Goal: Check status: Check status

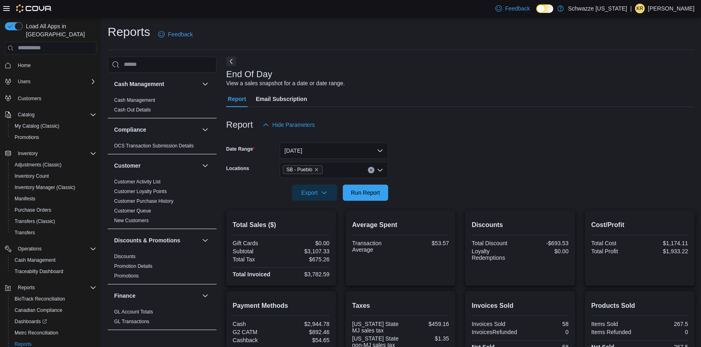
scroll to position [155, 0]
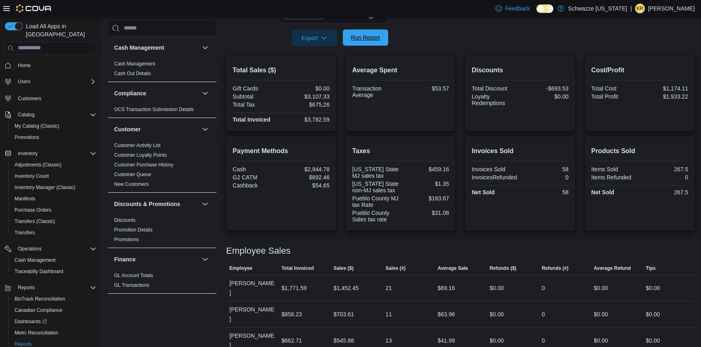
click at [364, 39] on span "Run Report" at bounding box center [365, 38] width 29 height 8
click at [360, 34] on span "Run Report" at bounding box center [365, 38] width 29 height 8
click at [355, 40] on span "Run Report" at bounding box center [365, 38] width 29 height 8
click at [324, 36] on icon "button" at bounding box center [324, 37] width 6 height 6
click at [317, 68] on span "Export to Pdf" at bounding box center [315, 70] width 36 height 6
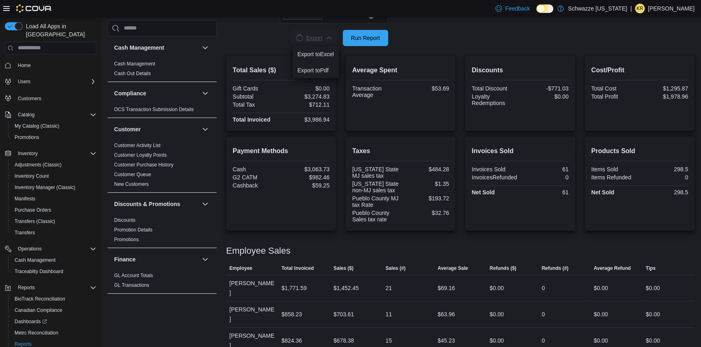
scroll to position [0, 0]
click at [364, 34] on span "Run Report" at bounding box center [365, 38] width 29 height 8
click at [372, 33] on span "Run Report" at bounding box center [365, 38] width 36 height 16
drag, startPoint x: 359, startPoint y: 37, endPoint x: 318, endPoint y: 49, distance: 43.0
click at [358, 37] on span "Run Report" at bounding box center [365, 38] width 29 height 8
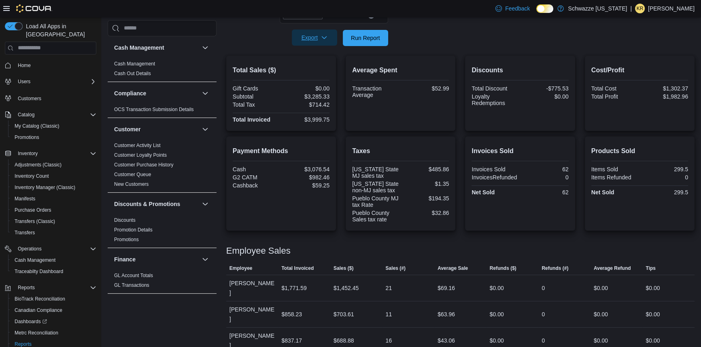
click at [327, 40] on span "Export" at bounding box center [315, 38] width 36 height 16
click at [316, 74] on button "Export to Pdf" at bounding box center [315, 70] width 46 height 16
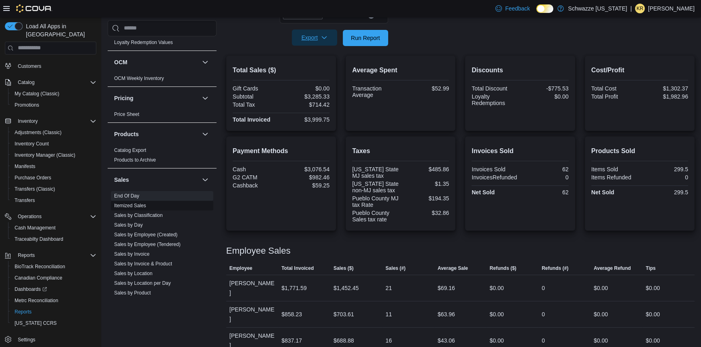
scroll to position [554, 0]
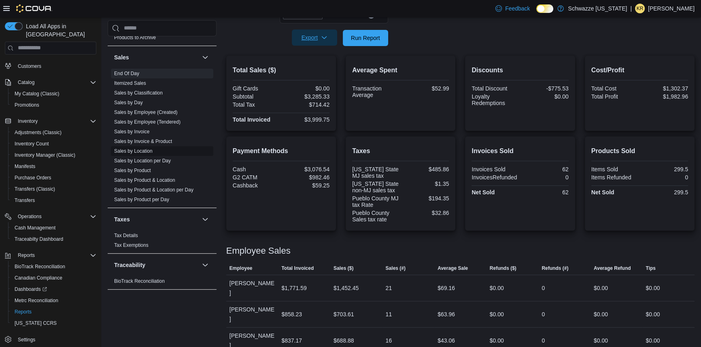
click at [138, 150] on link "Sales by Location" at bounding box center [133, 151] width 38 height 6
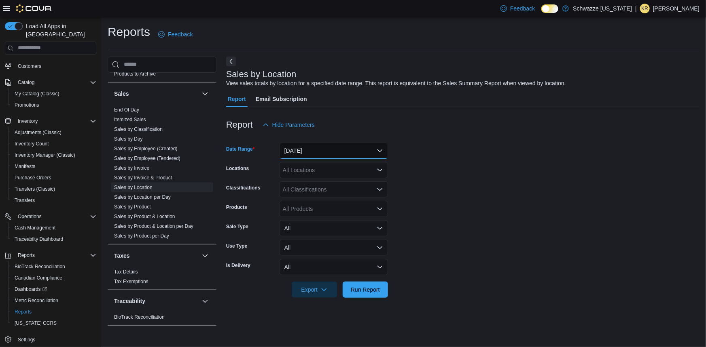
click at [299, 147] on button "[DATE]" at bounding box center [334, 151] width 108 height 16
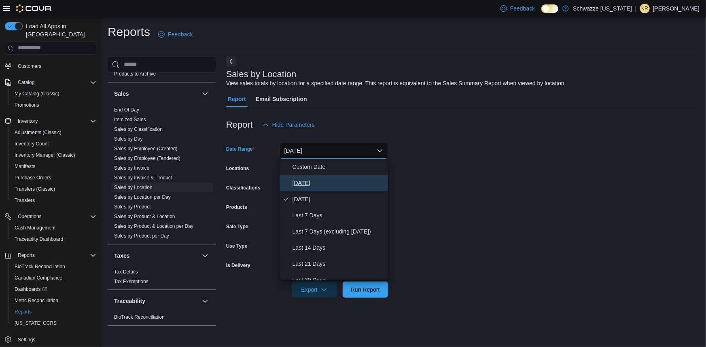
click at [301, 186] on span "[DATE]" at bounding box center [338, 183] width 92 height 10
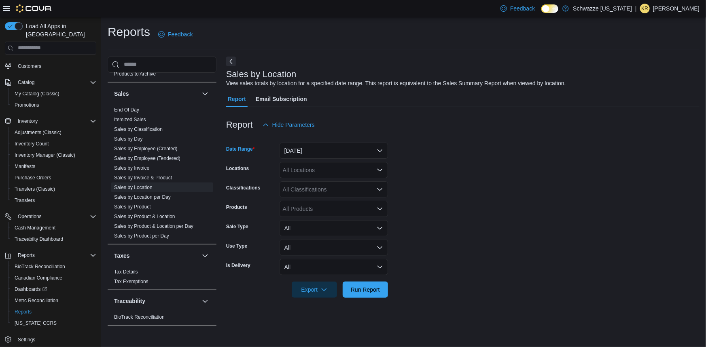
click at [350, 168] on div "All Locations" at bounding box center [334, 170] width 108 height 16
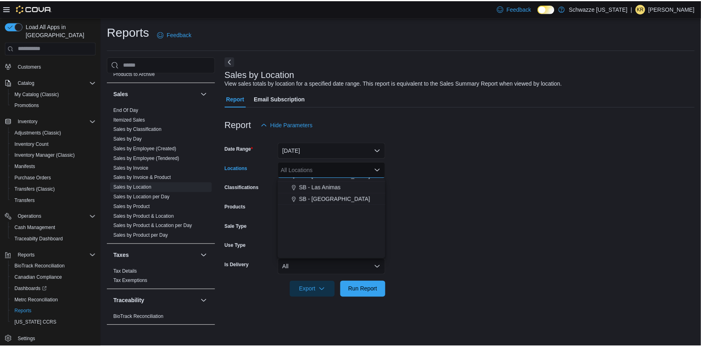
scroll to position [368, 0]
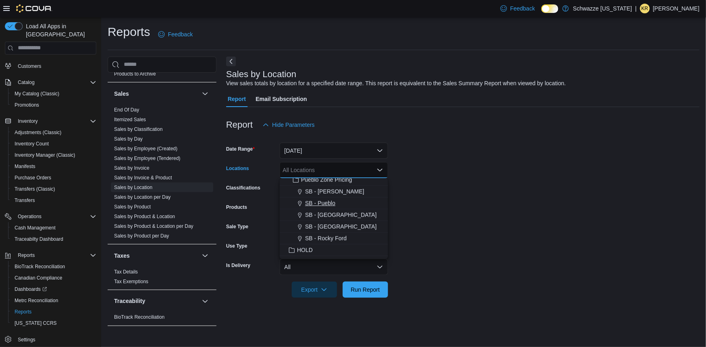
click at [336, 202] on div "SB - Pueblo" at bounding box center [333, 203] width 99 height 8
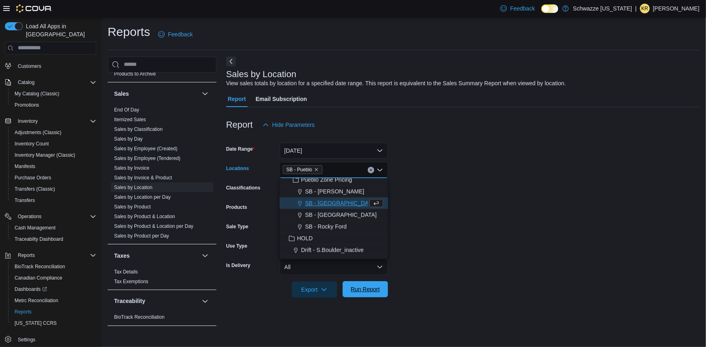
click at [359, 289] on span "Run Report" at bounding box center [365, 290] width 29 height 8
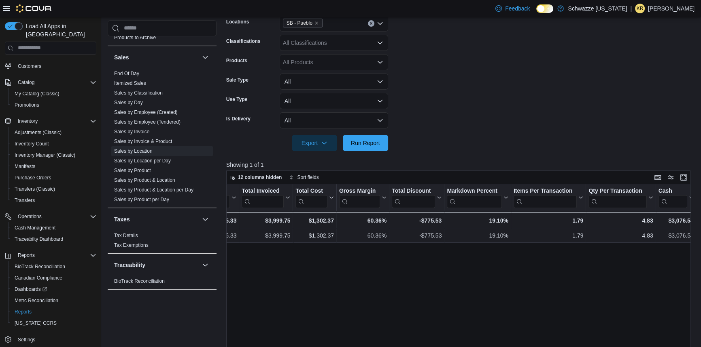
scroll to position [0, 375]
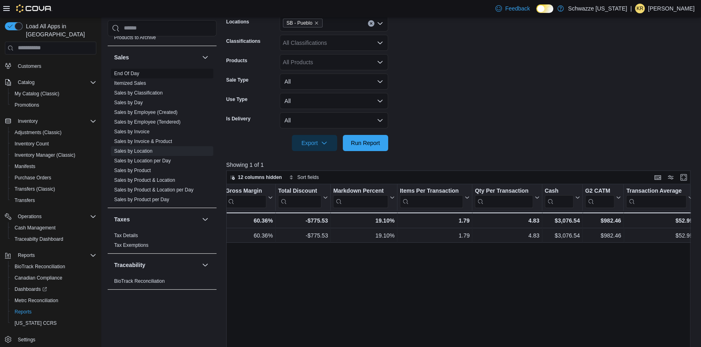
click at [129, 71] on link "End Of Day" at bounding box center [126, 74] width 25 height 6
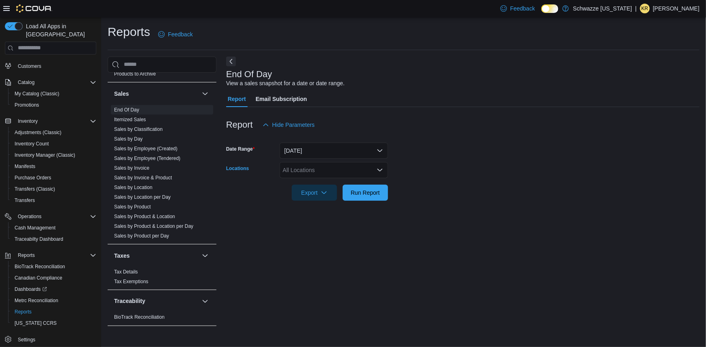
click at [312, 168] on div "All Locations" at bounding box center [334, 170] width 108 height 16
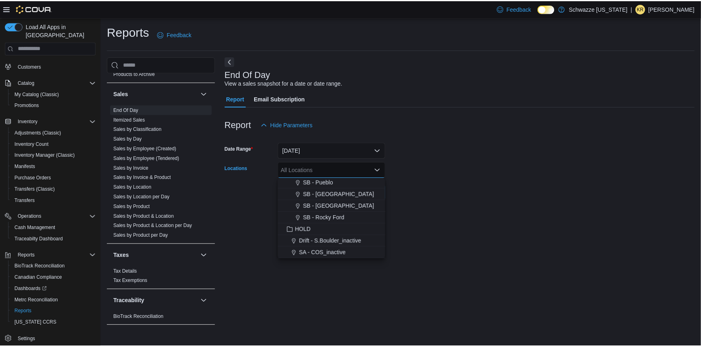
scroll to position [352, 0]
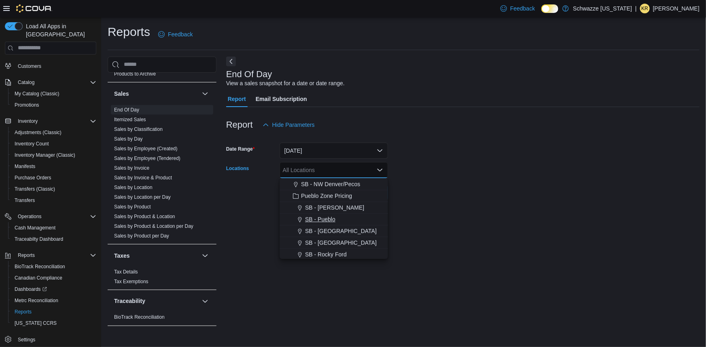
click at [320, 218] on span "SB - Pueblo" at bounding box center [320, 220] width 30 height 8
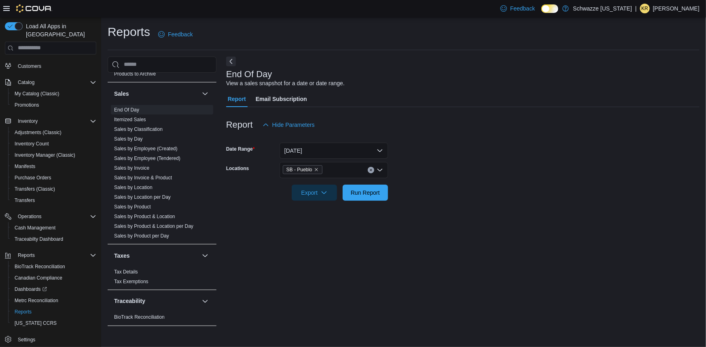
drag, startPoint x: 466, startPoint y: 174, endPoint x: 445, endPoint y: 175, distance: 21.5
click at [461, 175] on form "Date Range [DATE] Locations SB - Pueblo Export Run Report" at bounding box center [462, 167] width 473 height 68
click at [350, 192] on span "Run Report" at bounding box center [365, 192] width 36 height 16
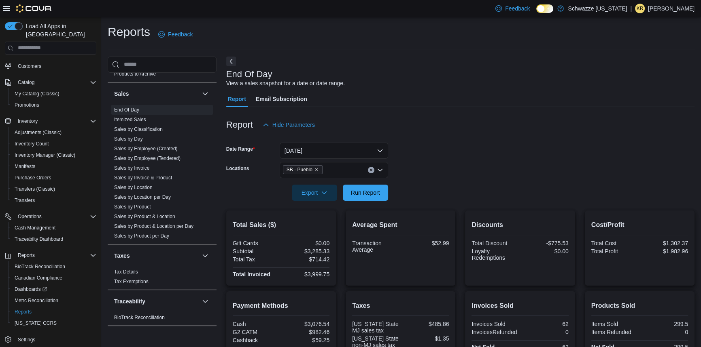
click at [688, 6] on p "[PERSON_NAME]" at bounding box center [671, 9] width 47 height 10
click at [635, 73] on button "Sign Out" at bounding box center [653, 78] width 74 height 13
